Goal: Transaction & Acquisition: Purchase product/service

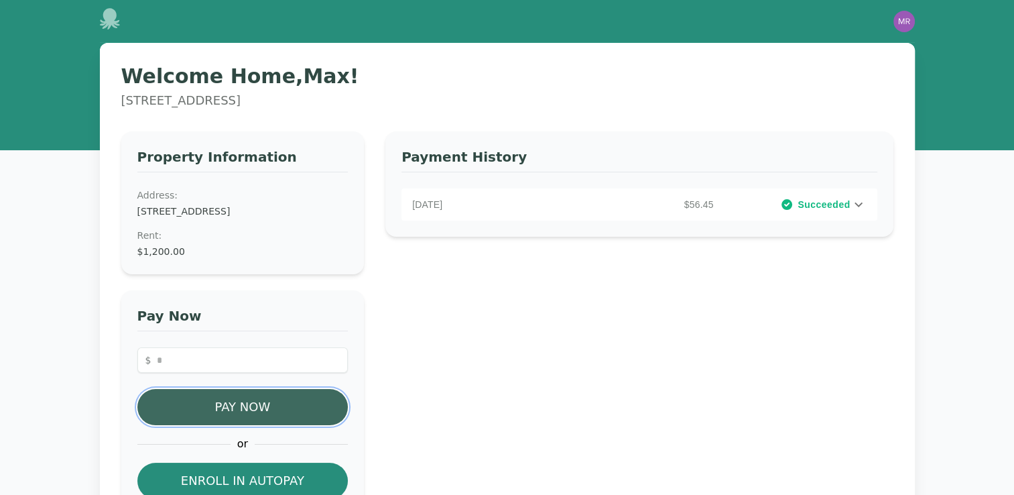
click at [265, 398] on button "Pay Now" at bounding box center [242, 407] width 211 height 36
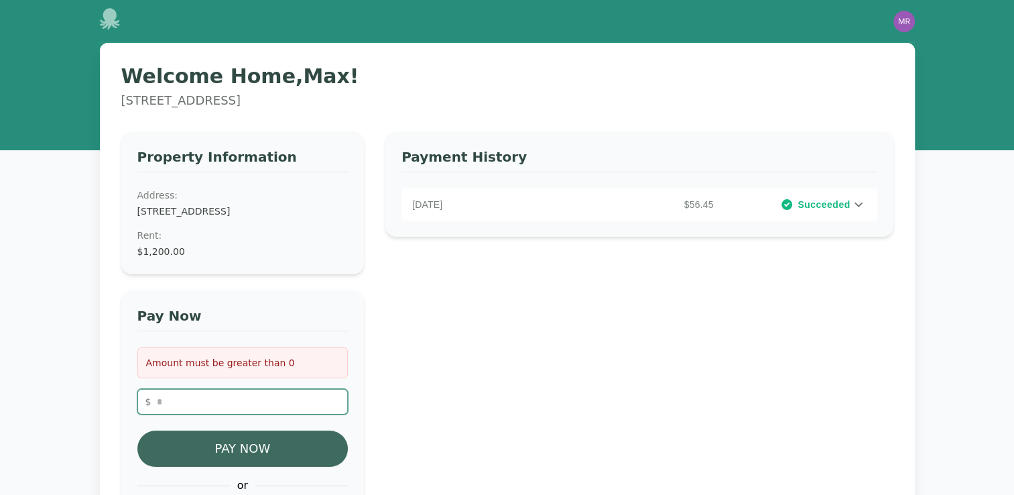
click at [265, 398] on input "number" at bounding box center [242, 401] width 211 height 25
type input "**"
click at [255, 446] on button "Pay Now" at bounding box center [242, 448] width 211 height 36
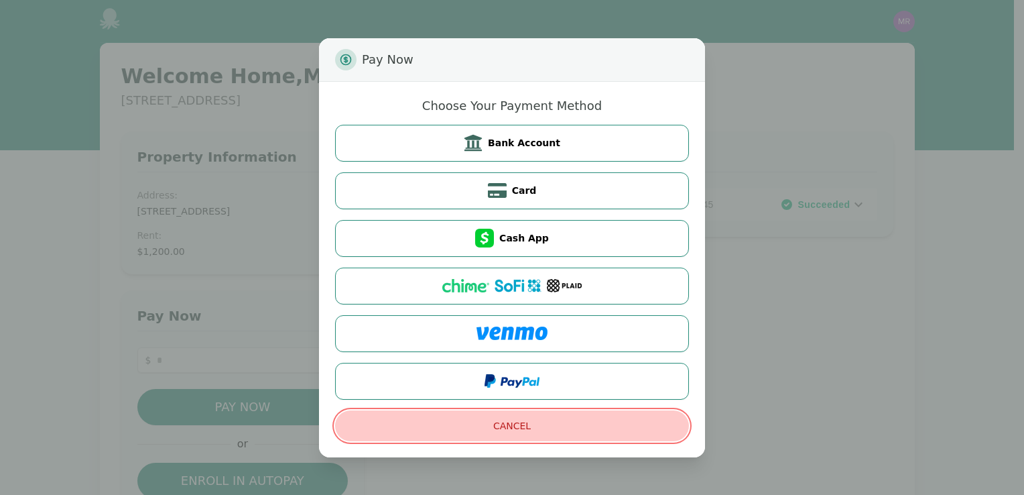
click at [510, 424] on button "Cancel" at bounding box center [512, 425] width 354 height 31
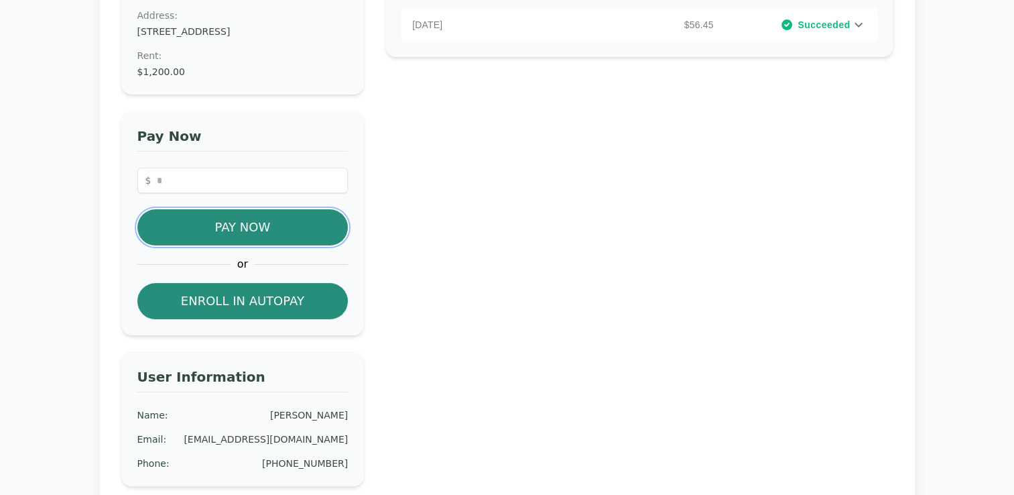
scroll to position [180, 0]
click at [242, 175] on input "number" at bounding box center [242, 180] width 211 height 25
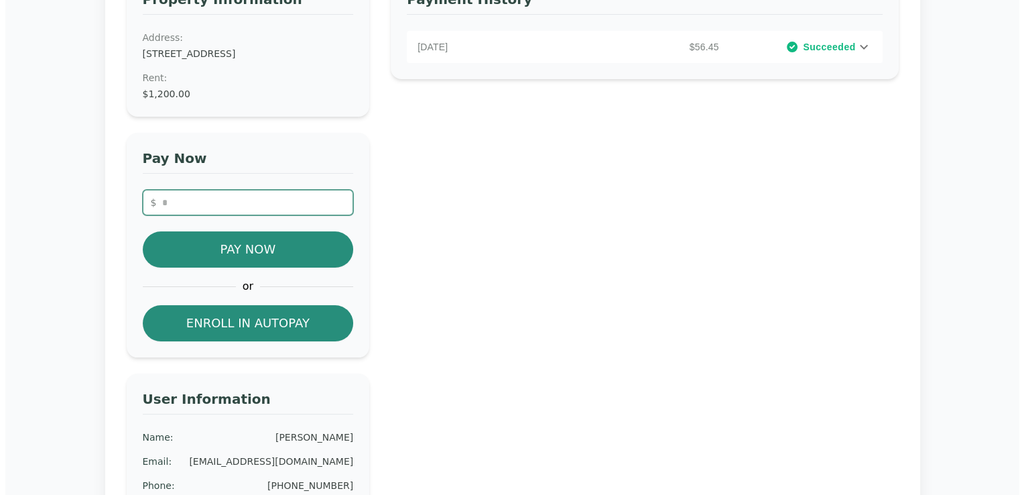
scroll to position [158, 0]
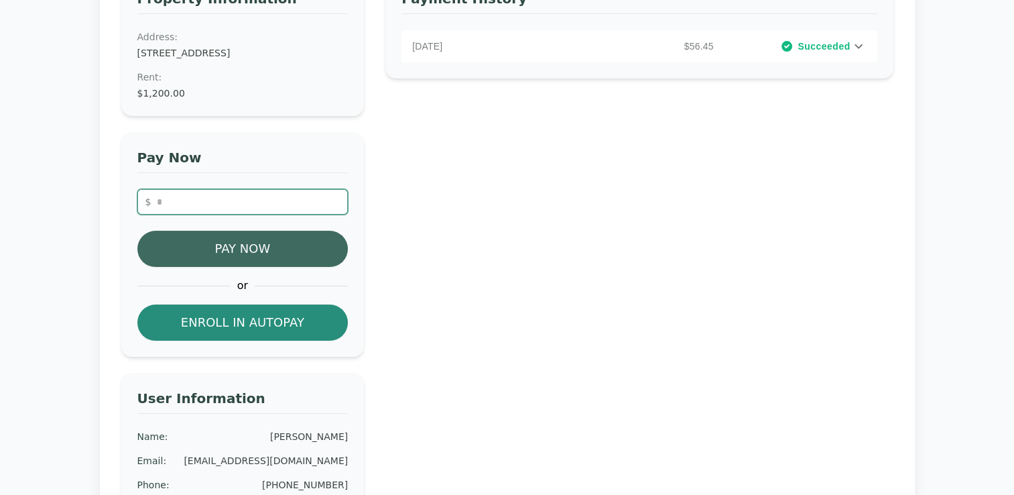
type input "**"
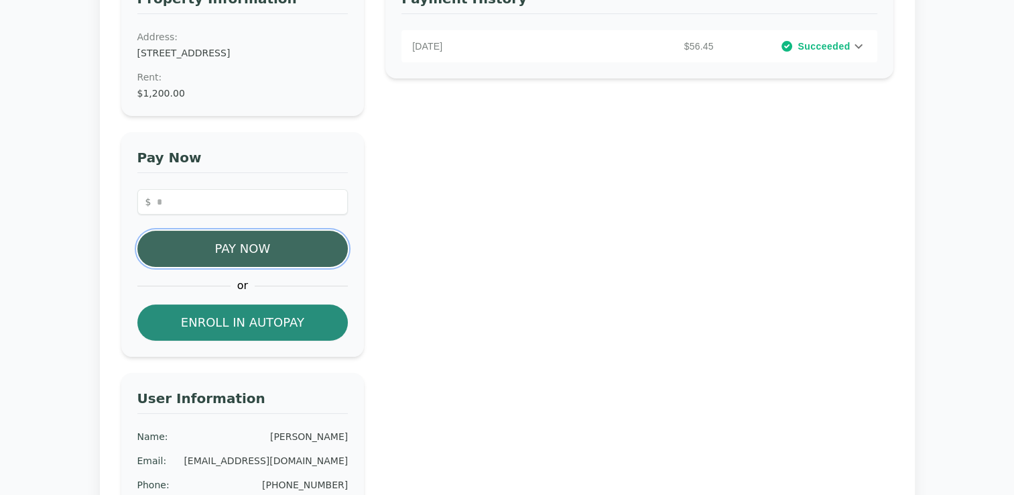
click at [239, 248] on button "Pay Now" at bounding box center [242, 249] width 211 height 36
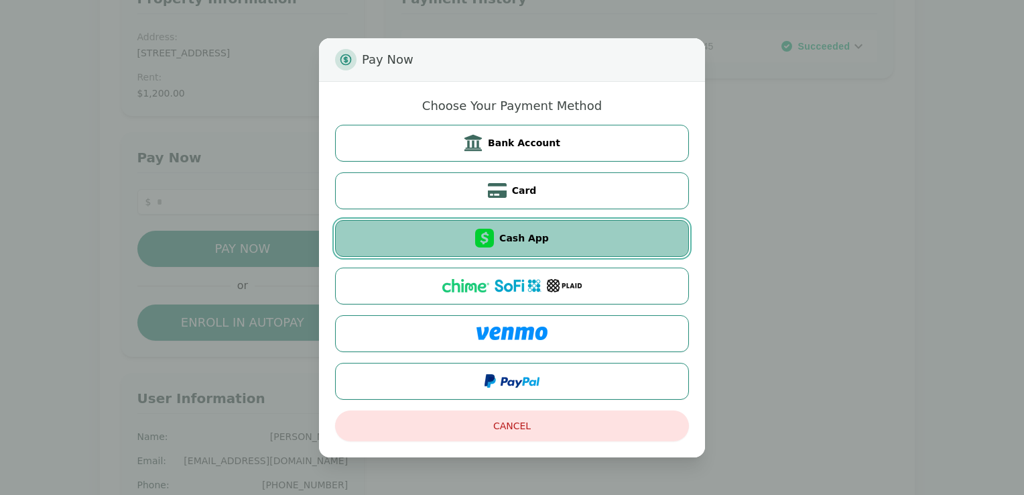
click at [566, 237] on button "Cash App" at bounding box center [512, 238] width 354 height 37
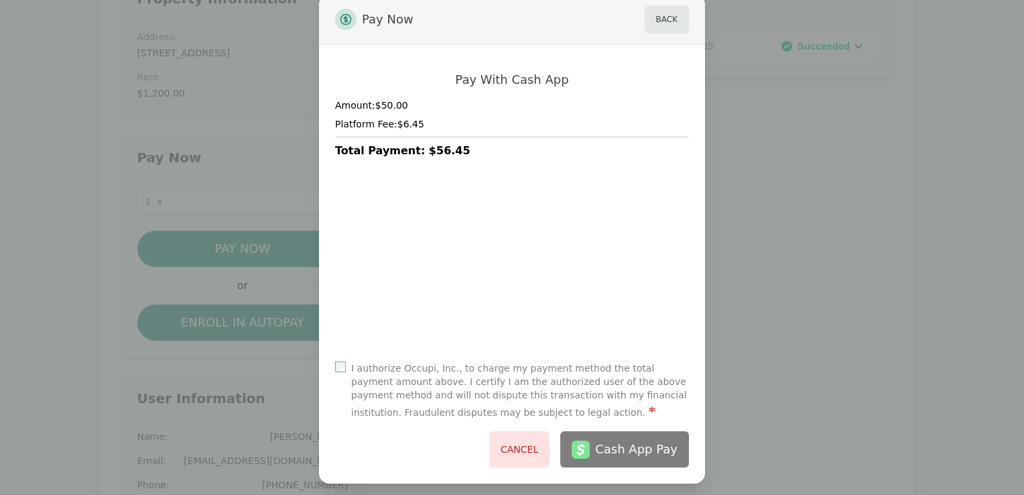
scroll to position [36, 0]
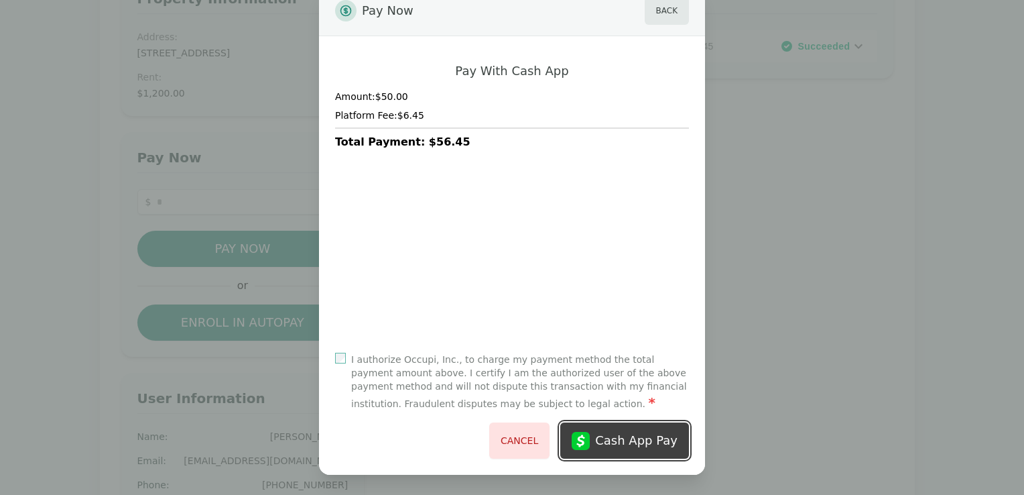
click at [626, 436] on div "Cash App Pay" at bounding box center [636, 440] width 82 height 19
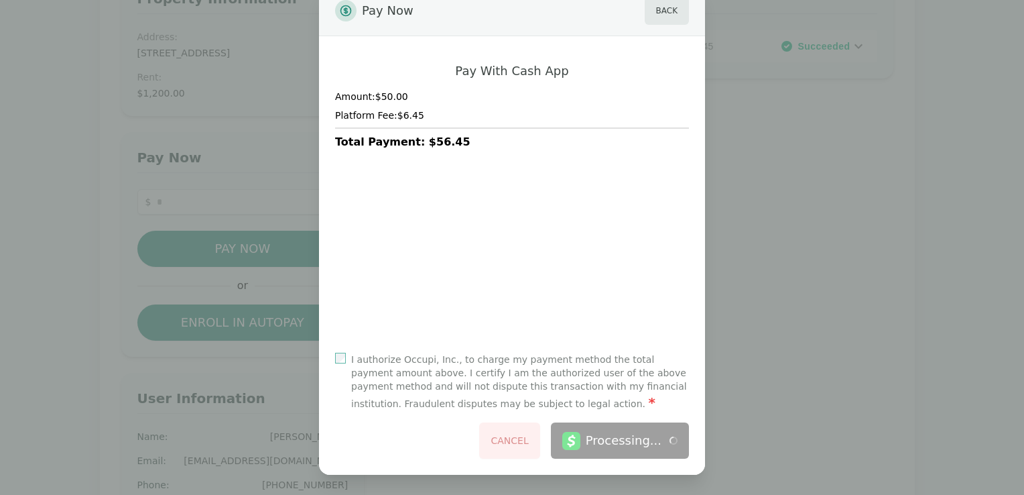
scroll to position [0, 0]
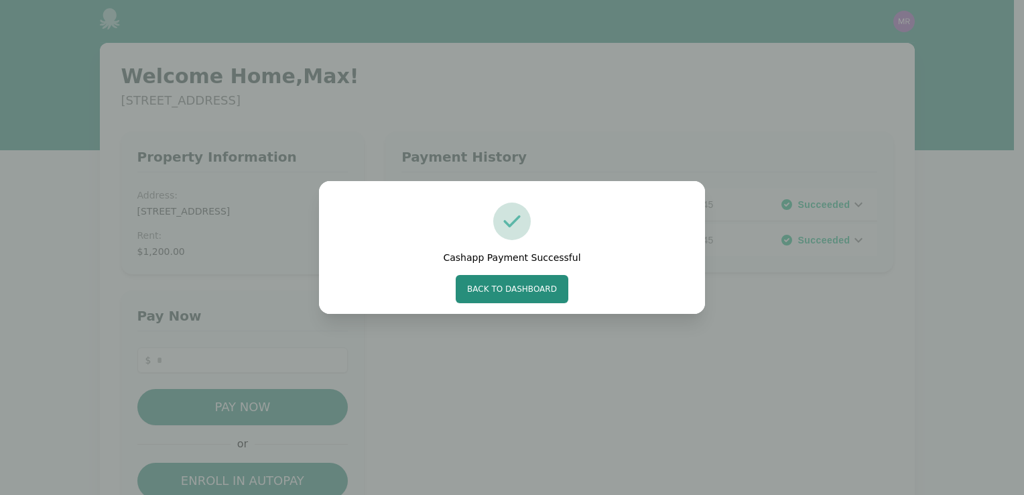
click at [550, 382] on div "Cashapp Payment Successful Back to Dashboard" at bounding box center [512, 247] width 1024 height 495
click at [528, 296] on button "Back to Dashboard" at bounding box center [512, 289] width 113 height 28
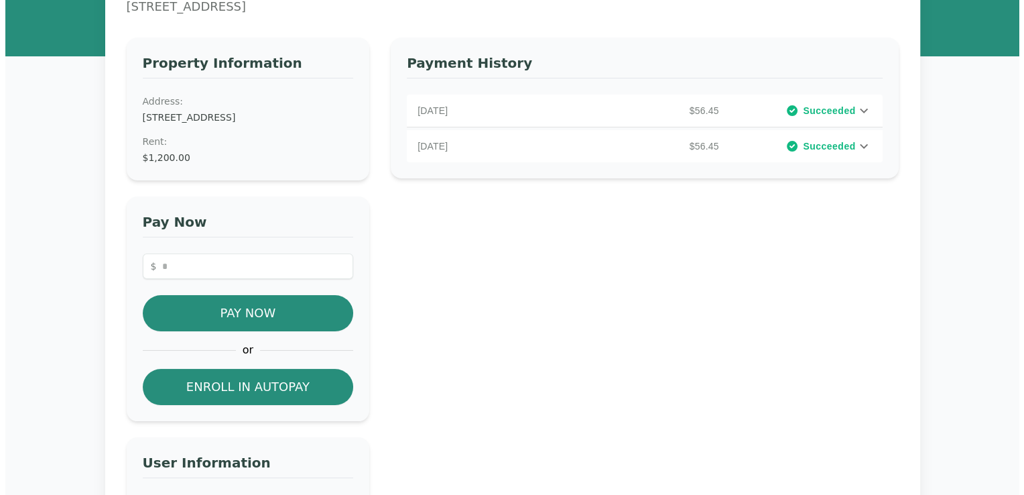
scroll to position [97, 0]
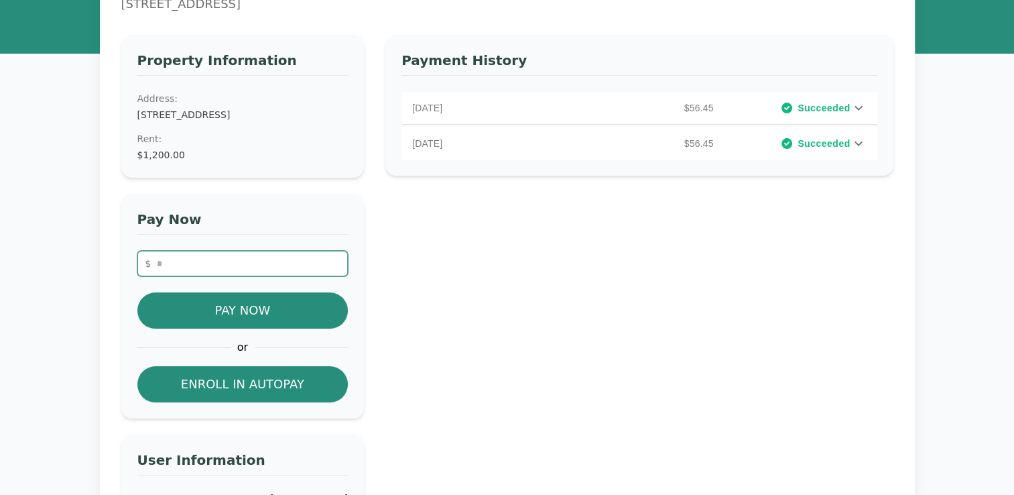
click at [272, 259] on input "number" at bounding box center [242, 263] width 211 height 25
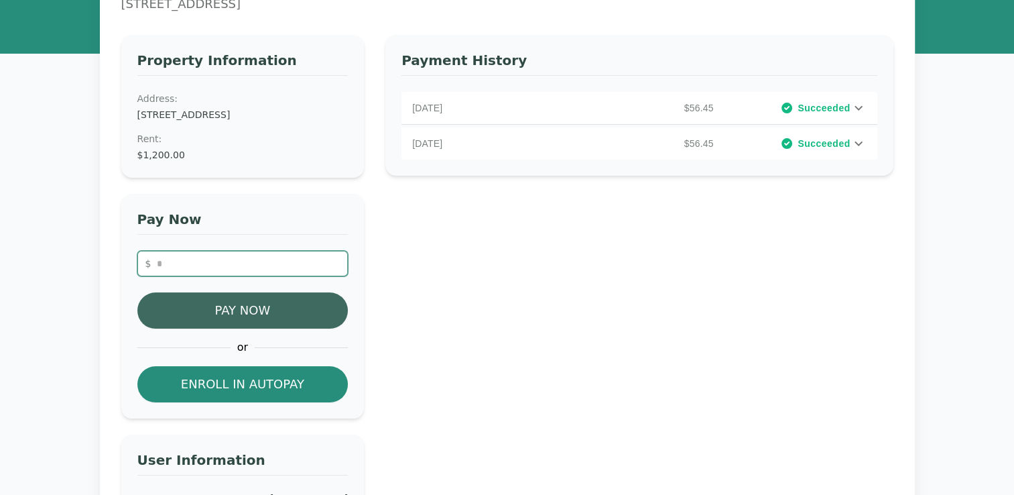
type input "**"
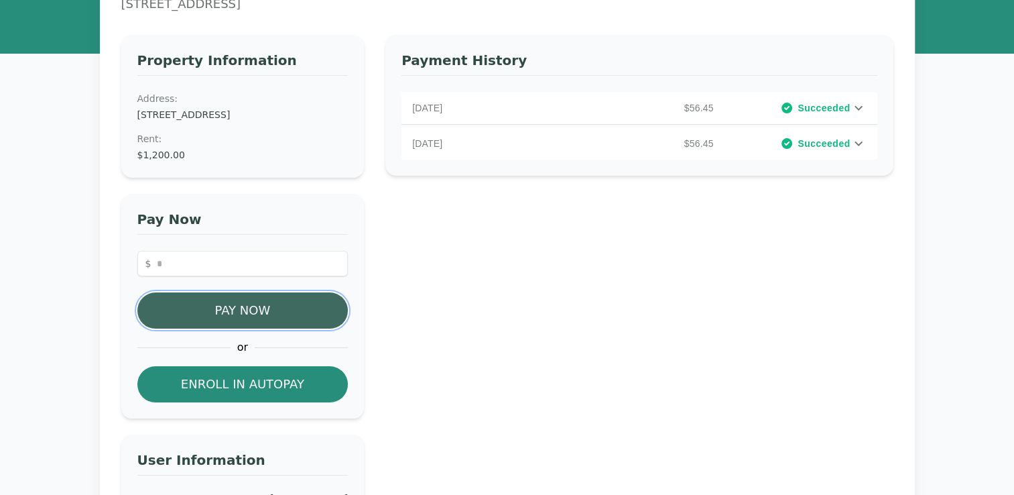
click at [251, 312] on button "Pay Now" at bounding box center [242, 310] width 211 height 36
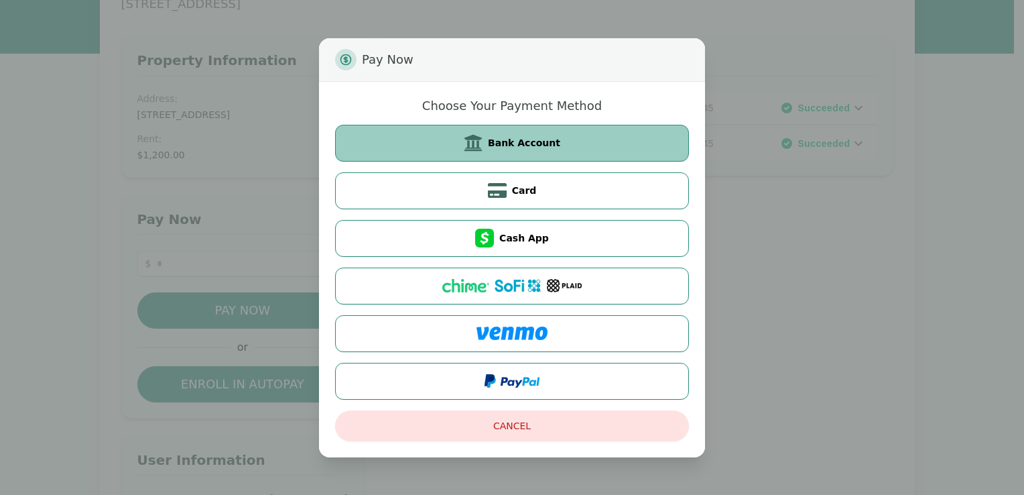
click at [573, 143] on button "Bank Account" at bounding box center [512, 143] width 354 height 37
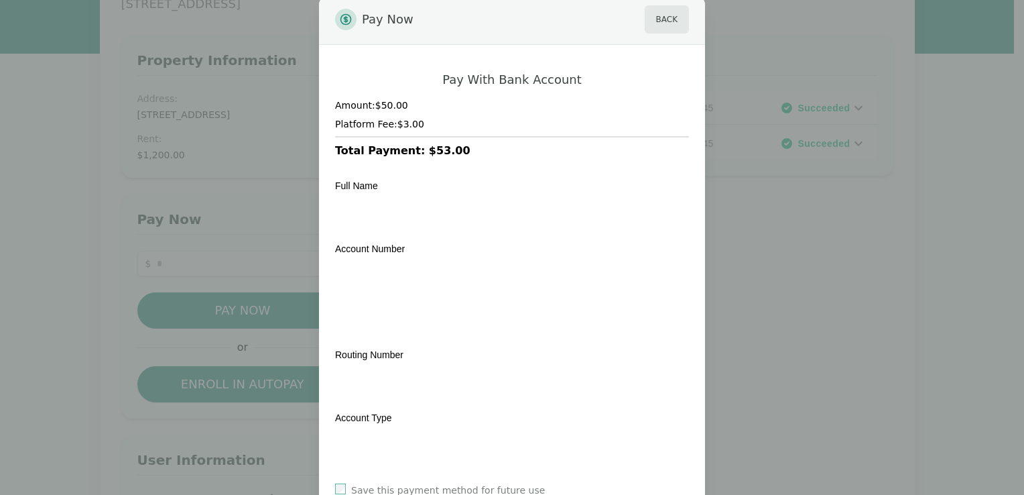
scroll to position [10, 0]
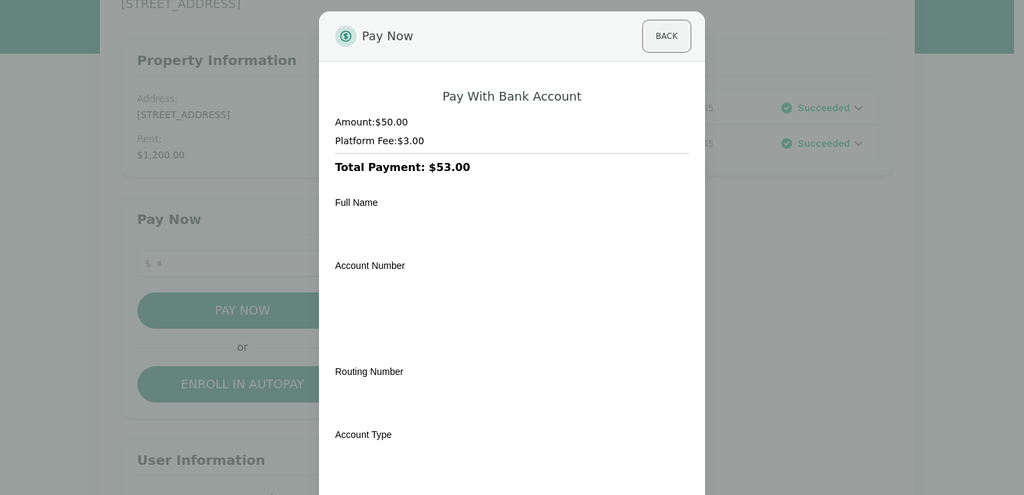
click at [662, 38] on button "Back" at bounding box center [667, 36] width 44 height 28
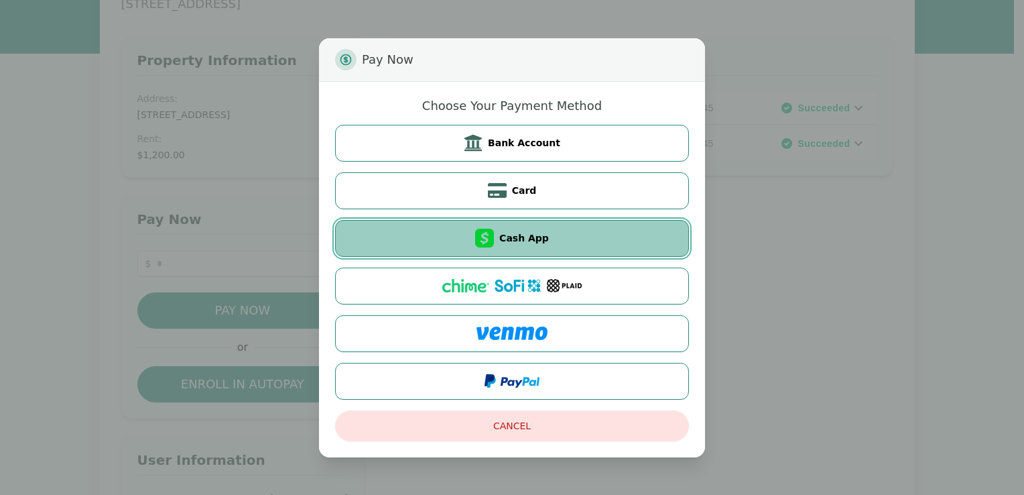
click at [622, 237] on button "Cash App" at bounding box center [512, 238] width 354 height 37
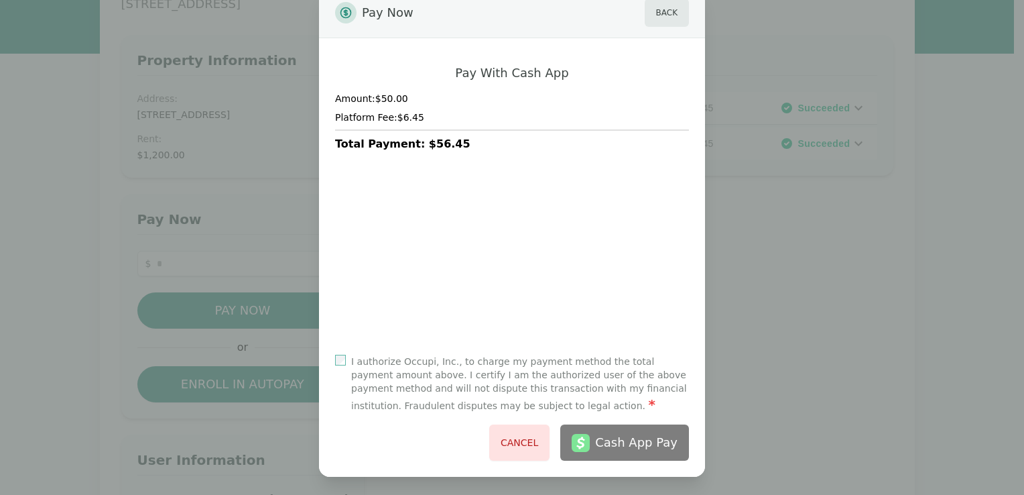
scroll to position [36, 0]
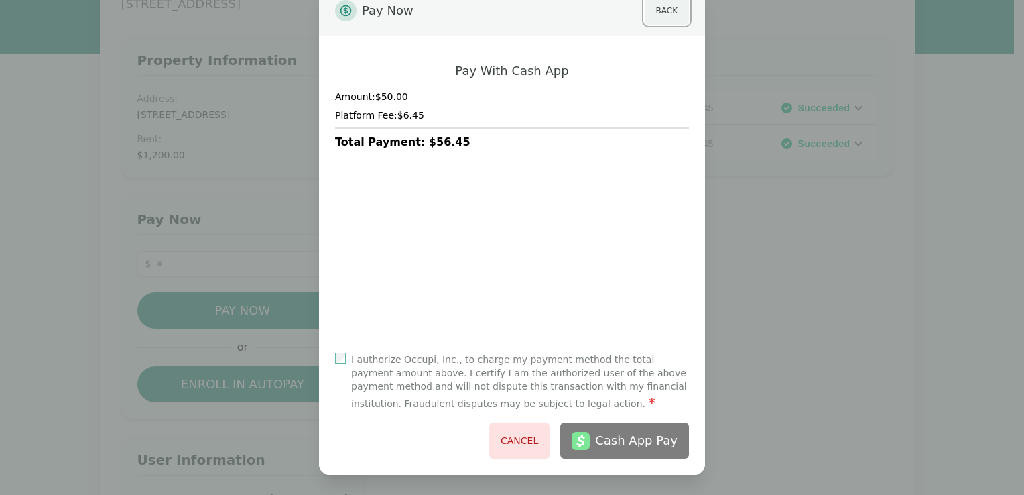
click at [670, 10] on button "Back" at bounding box center [667, 11] width 44 height 28
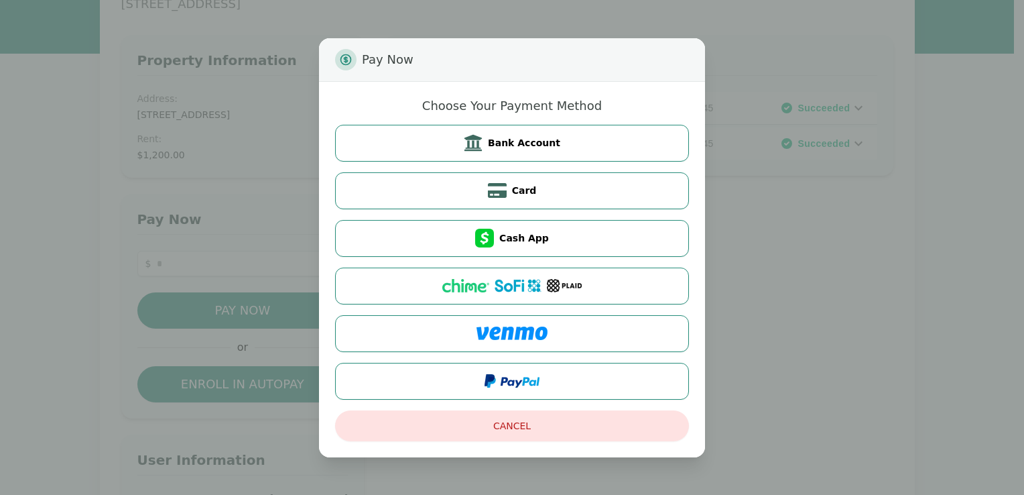
scroll to position [0, 0]
